Goal: Transaction & Acquisition: Subscribe to service/newsletter

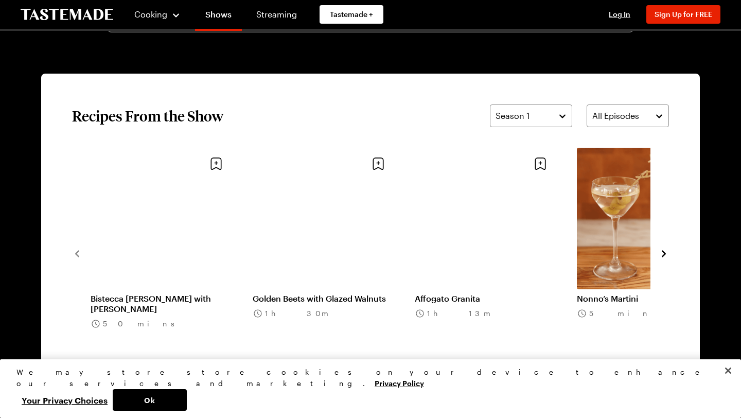
scroll to position [742, 0]
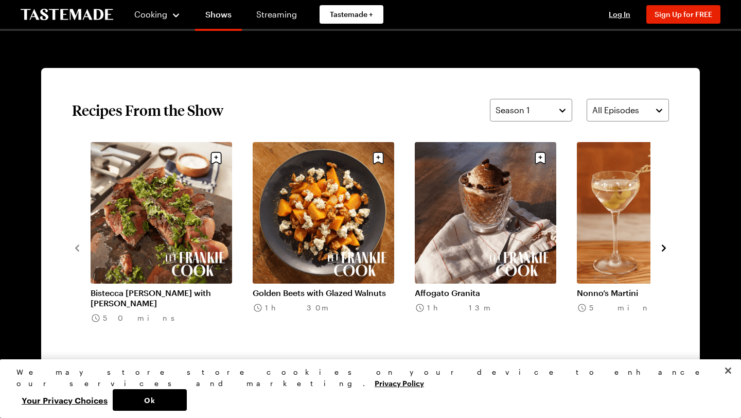
click at [665, 246] on icon "navigate to next item" at bounding box center [664, 248] width 10 height 10
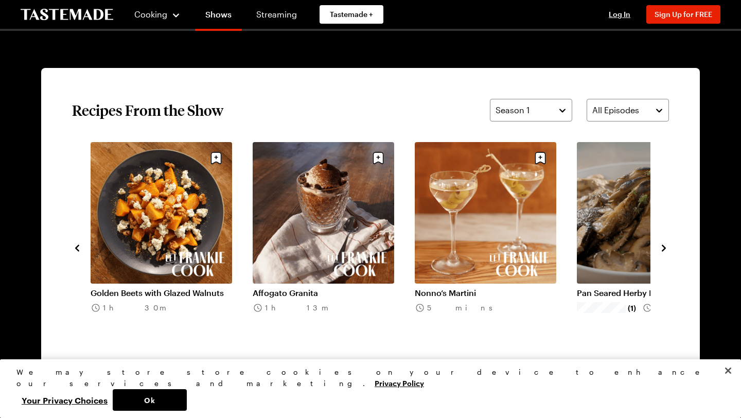
click at [665, 247] on icon "navigate to next item" at bounding box center [664, 248] width 10 height 10
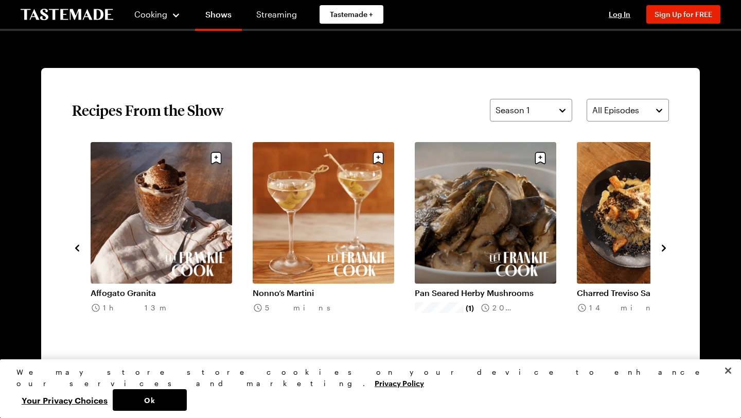
click at [662, 246] on icon "navigate to next item" at bounding box center [664, 248] width 10 height 10
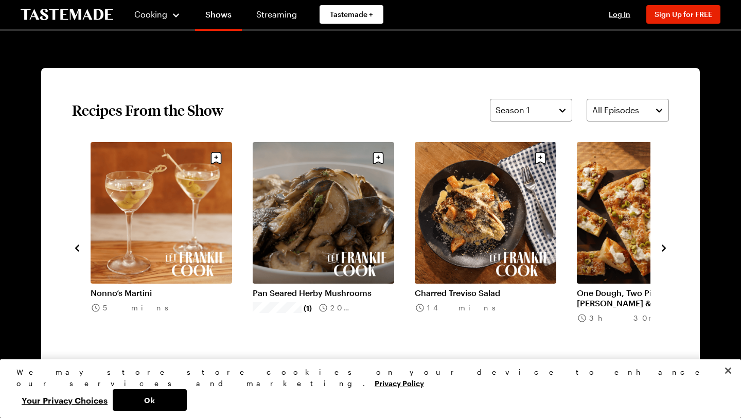
click at [479, 288] on link "Charred Treviso Salad" at bounding box center [486, 293] width 142 height 10
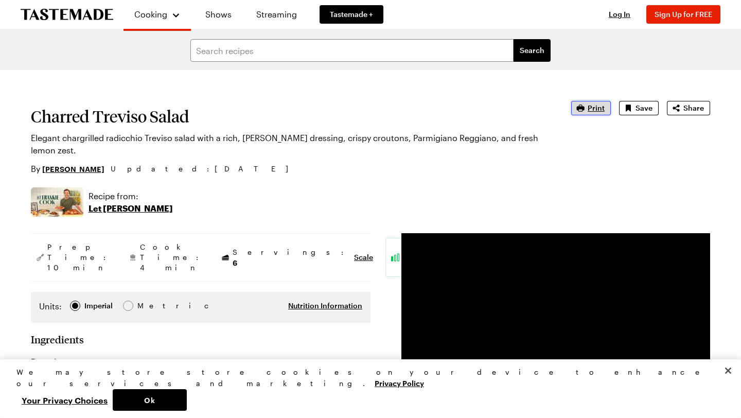
click at [605, 109] on span "Print" at bounding box center [596, 108] width 17 height 10
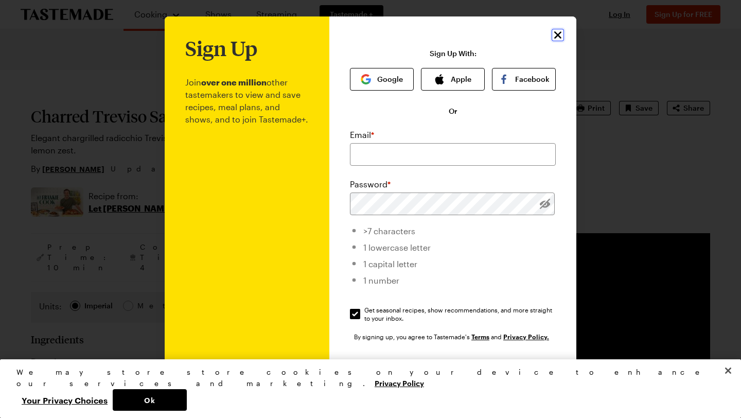
click at [559, 34] on icon "Close" at bounding box center [557, 34] width 7 height 7
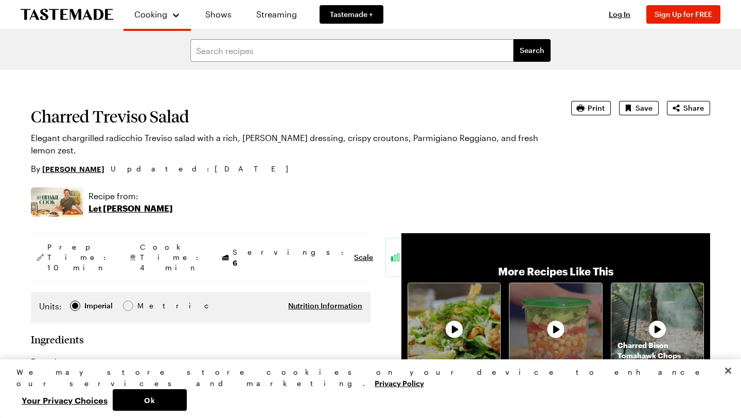
scroll to position [742, 0]
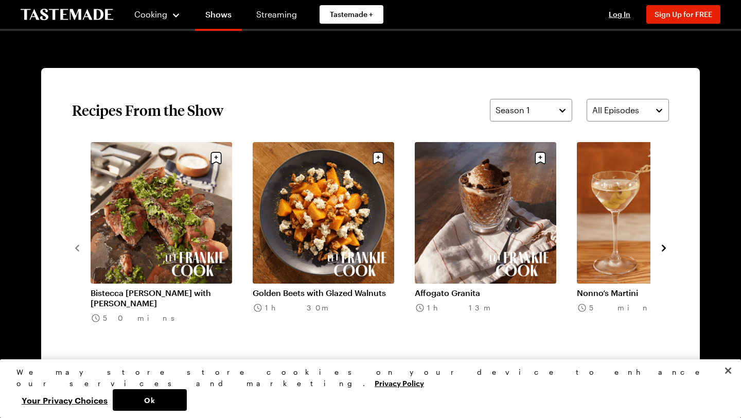
click at [316, 293] on link "Golden Beets with Glazed Walnuts" at bounding box center [324, 293] width 142 height 10
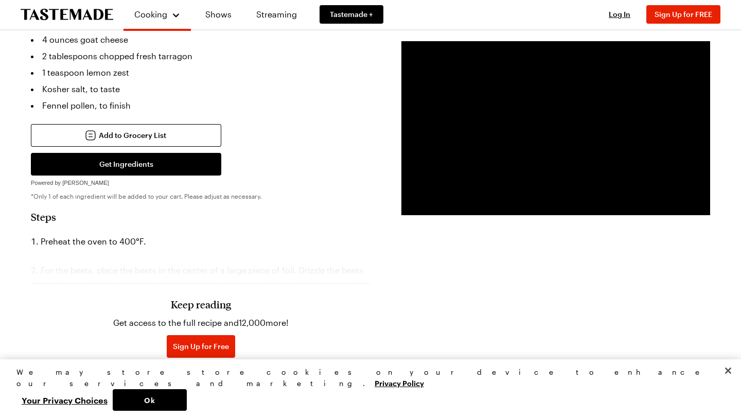
scroll to position [626, 0]
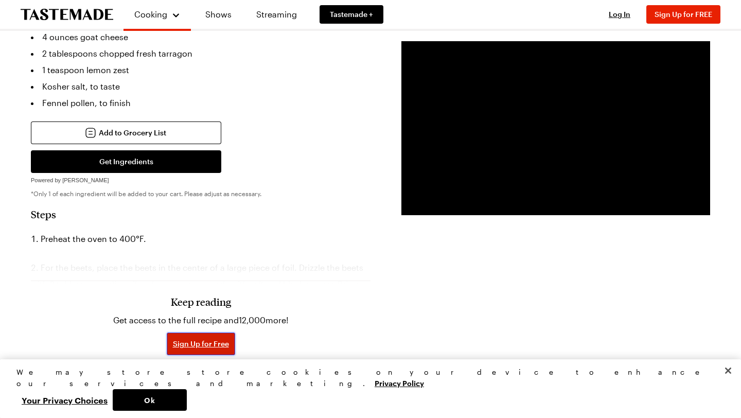
click at [203, 339] on span "Sign Up for Free" at bounding box center [201, 344] width 56 height 10
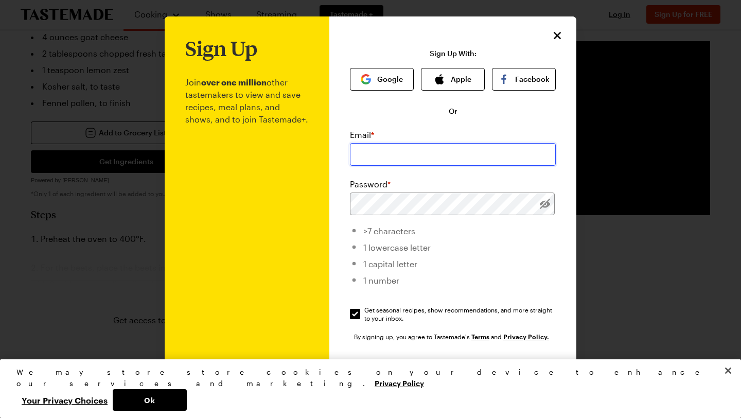
click at [427, 150] on input "email" at bounding box center [453, 154] width 206 height 23
type input "[EMAIL_ADDRESS][DOMAIN_NAME]"
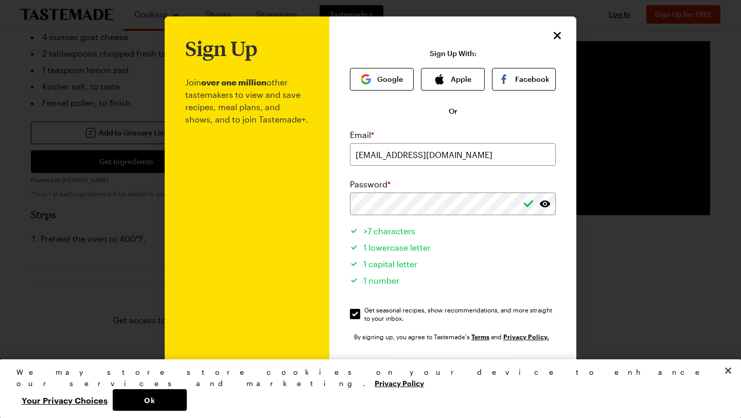
click at [446, 373] on span "Sign Up" at bounding box center [453, 372] width 27 height 10
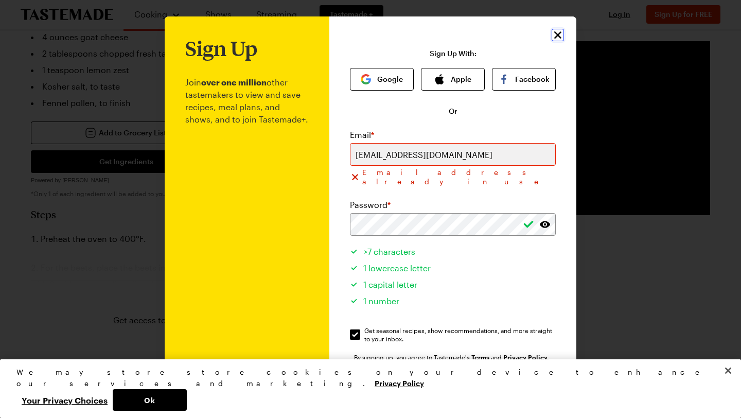
click at [557, 35] on icon "Close" at bounding box center [558, 35] width 12 height 12
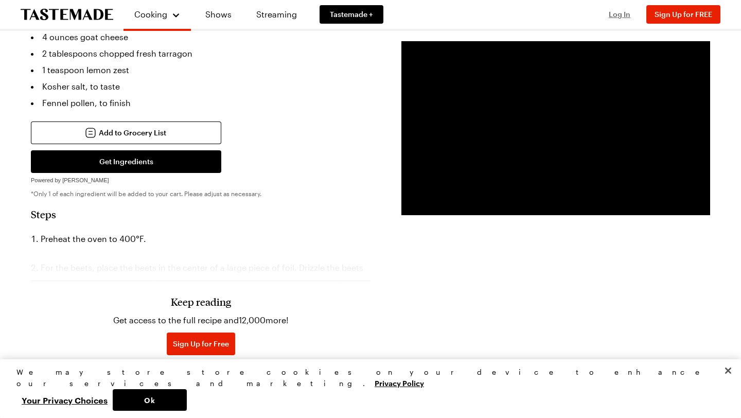
click at [619, 17] on span "Log In" at bounding box center [620, 14] width 22 height 9
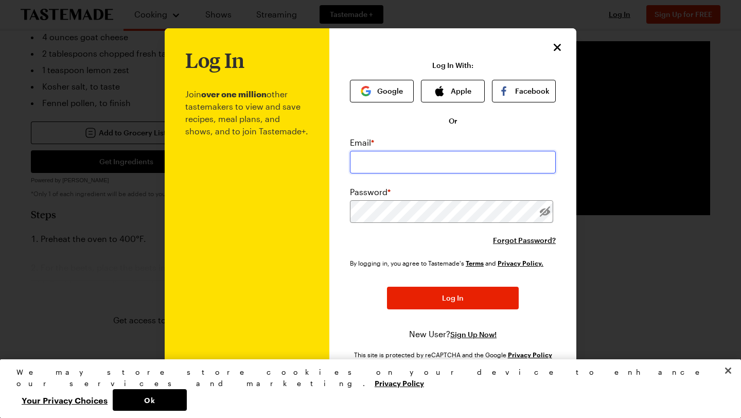
click at [422, 164] on input "email" at bounding box center [453, 162] width 206 height 23
type input "[EMAIL_ADDRESS][DOMAIN_NAME]"
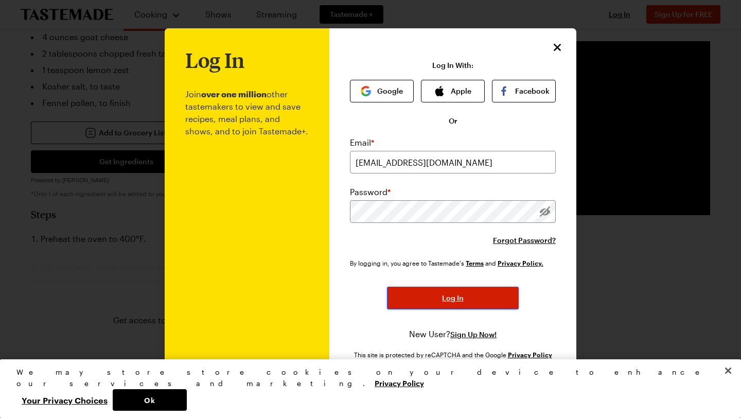
click at [431, 299] on button "Log In" at bounding box center [453, 298] width 132 height 23
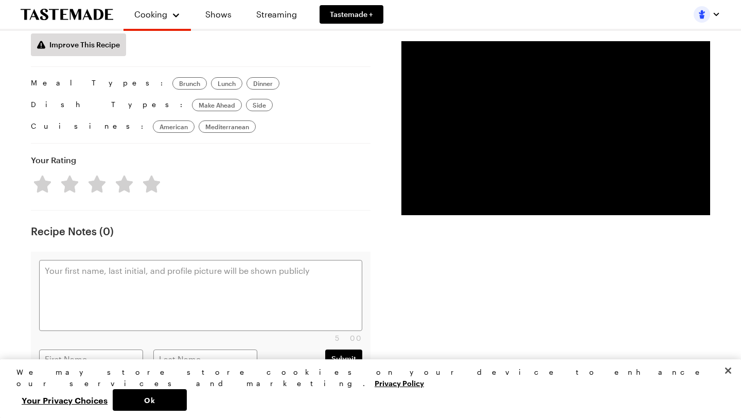
scroll to position [1343, 0]
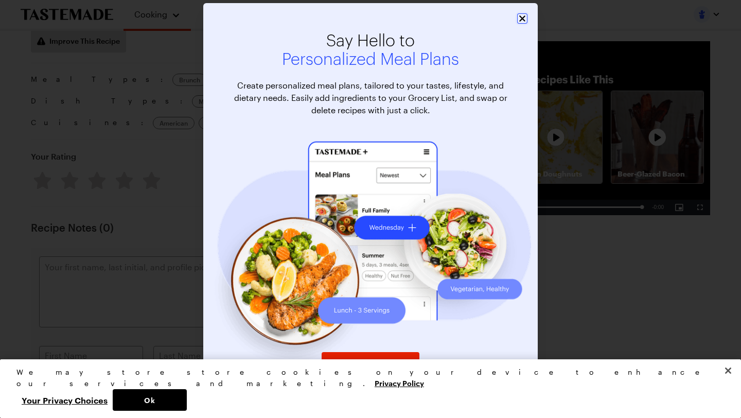
click at [522, 16] on icon "Close" at bounding box center [522, 18] width 10 height 10
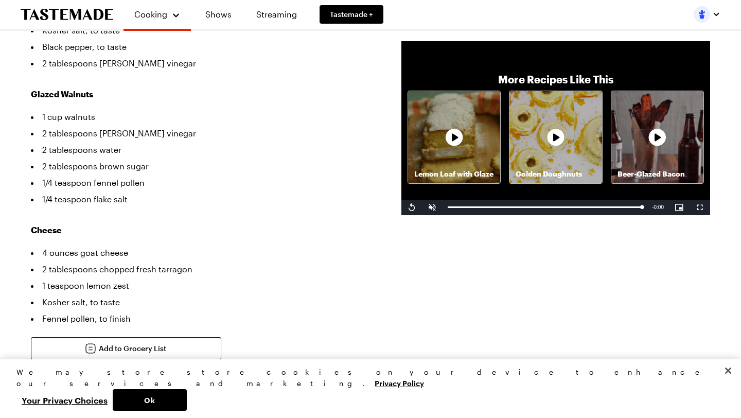
scroll to position [404, 0]
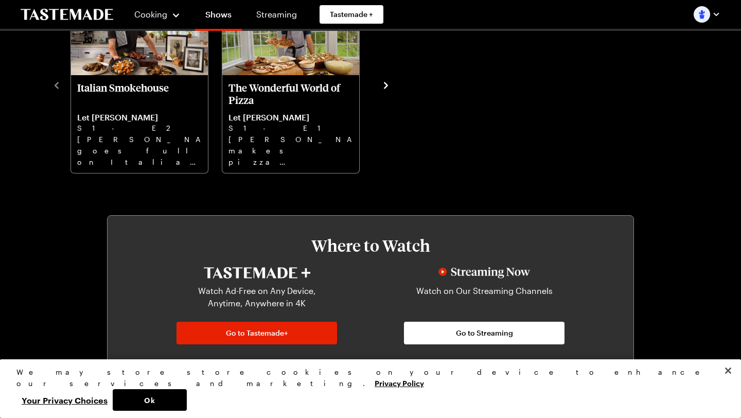
scroll to position [742, 0]
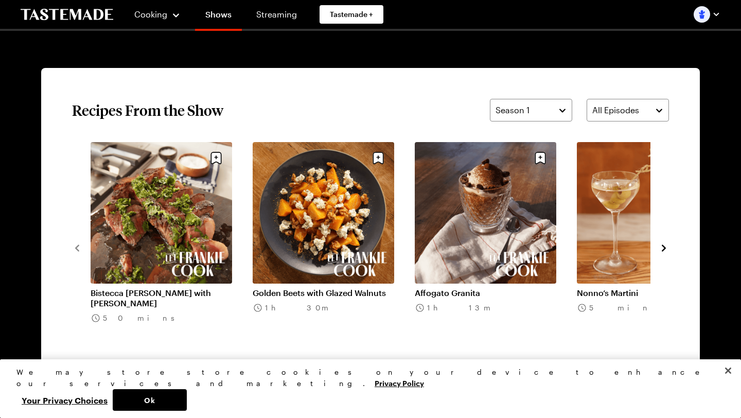
click at [662, 247] on icon "navigate to next item" at bounding box center [664, 248] width 10 height 10
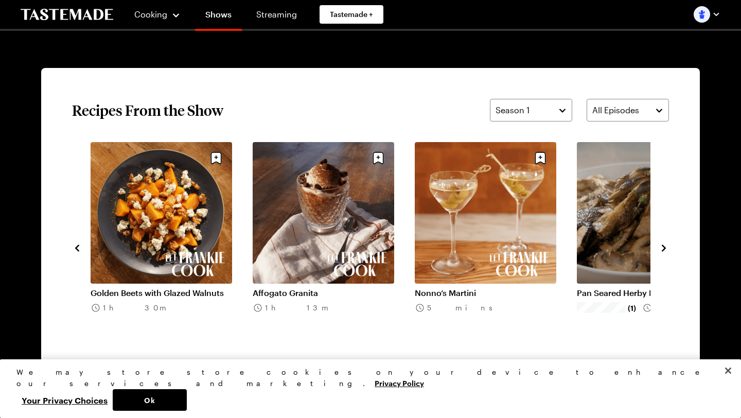
click at [662, 247] on icon "navigate to next item" at bounding box center [664, 248] width 10 height 10
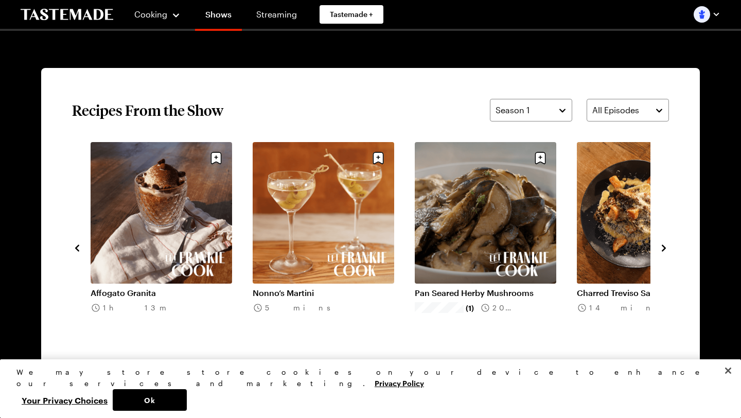
click at [490, 288] on link "Pan Seared Herby Mushrooms" at bounding box center [486, 293] width 142 height 10
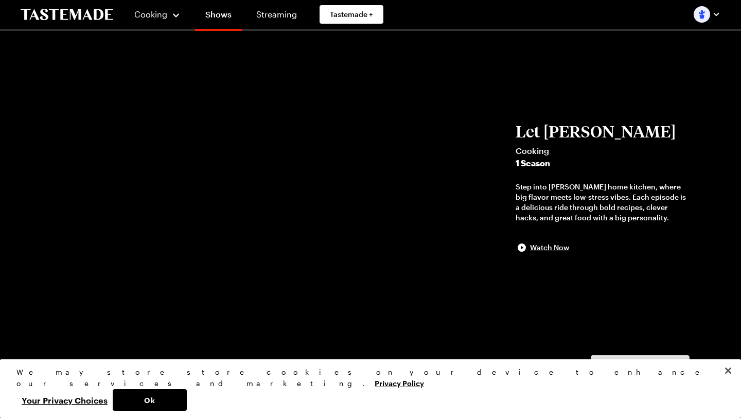
scroll to position [742, 0]
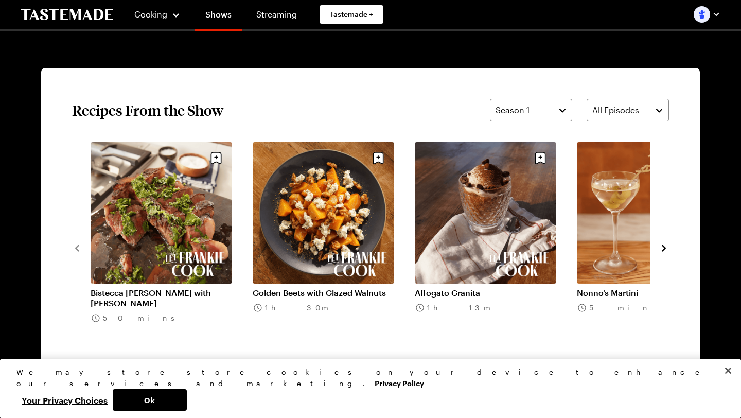
click at [147, 288] on link "Bistecca [PERSON_NAME] with [PERSON_NAME]" at bounding box center [162, 298] width 142 height 21
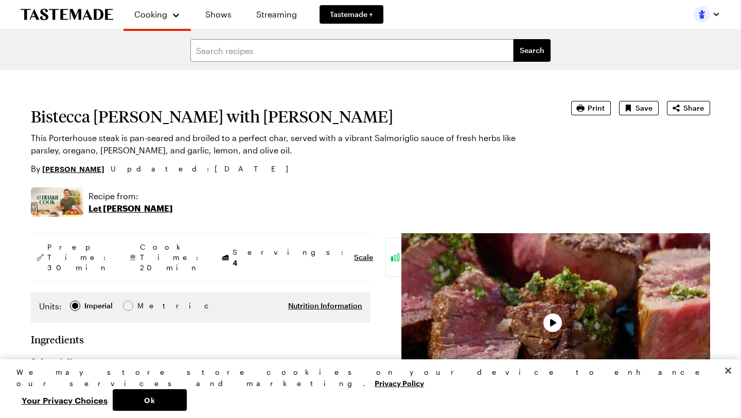
type textarea "x"
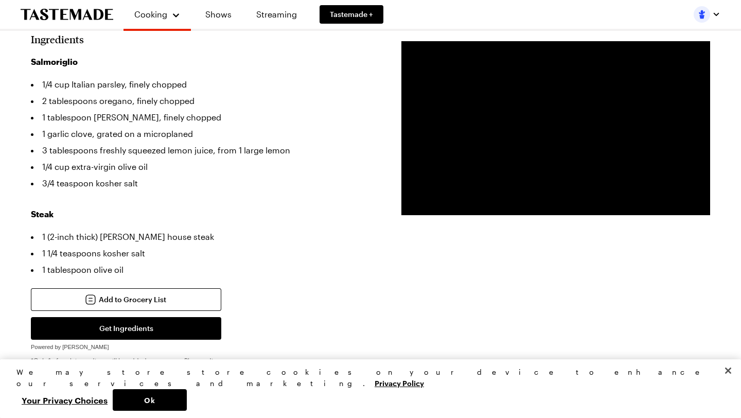
scroll to position [304, 0]
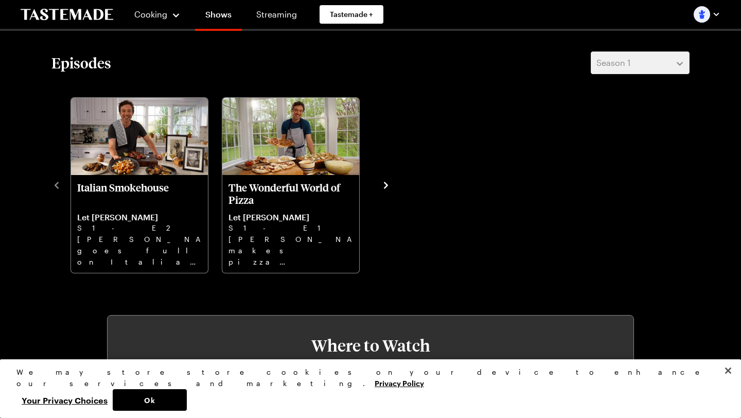
scroll to position [742, 0]
